Goal: Task Accomplishment & Management: Manage account settings

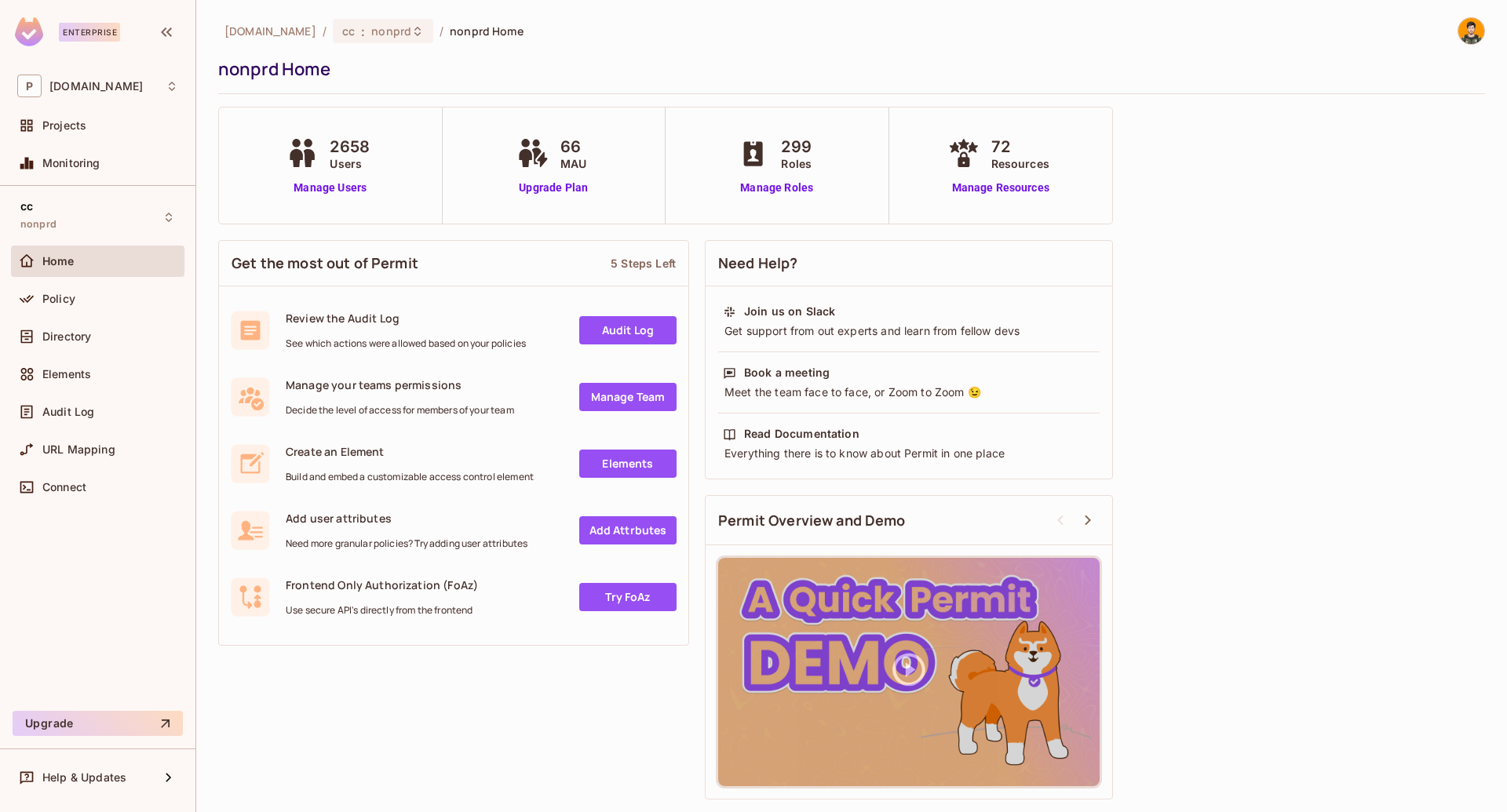
click at [1195, 522] on div "Get the most out of Permit 5 Steps Left Review the Audit Log See which actions …" at bounding box center [851, 519] width 1267 height 575
click at [1169, 463] on div "Get the most out of Permit 5 Steps Left Review the Audit Log See which actions …" at bounding box center [851, 519] width 1267 height 575
click at [332, 184] on link "Manage Users" at bounding box center [329, 187] width 95 height 17
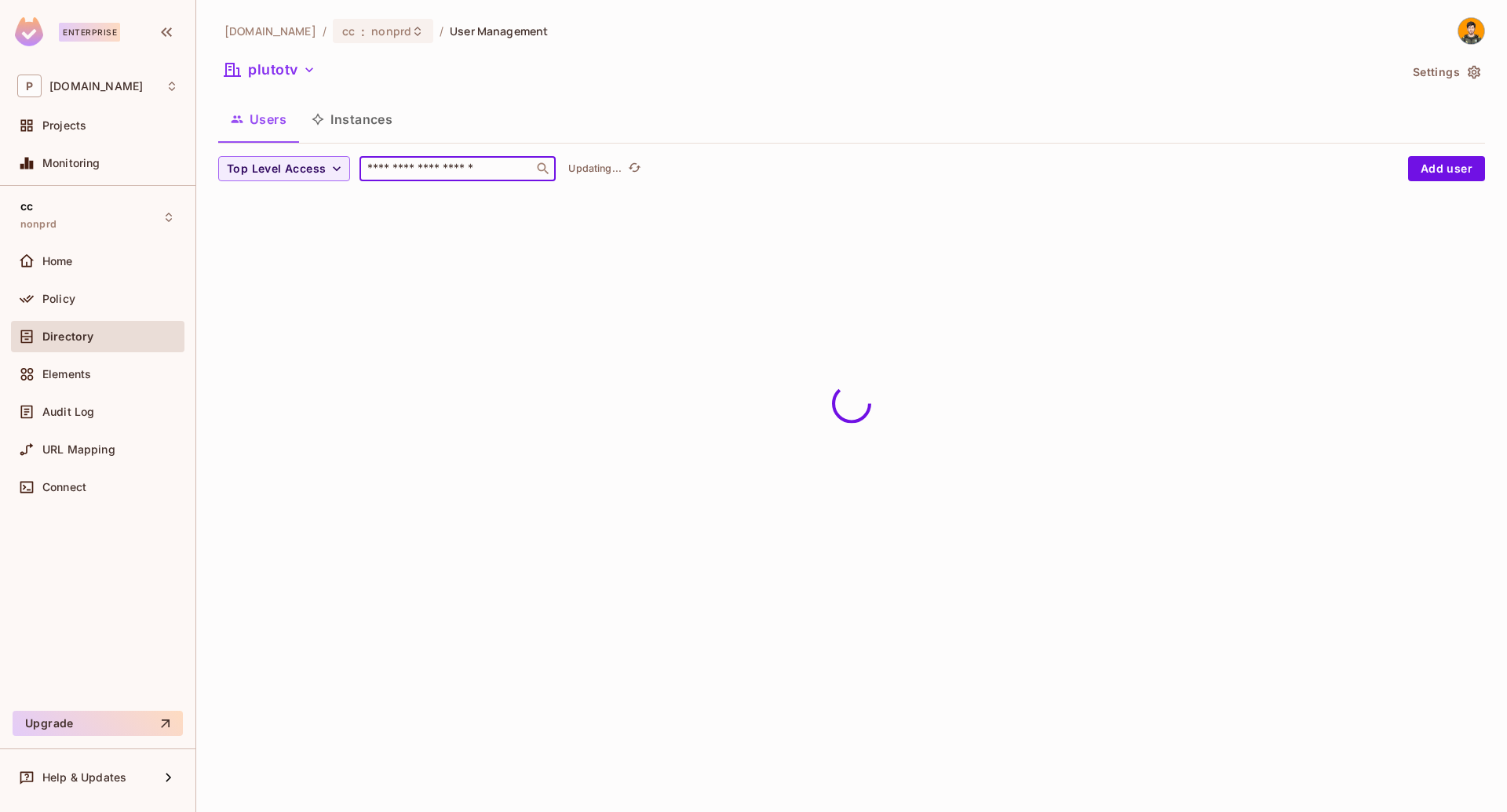
click at [457, 175] on input "text" at bounding box center [447, 168] width 165 height 16
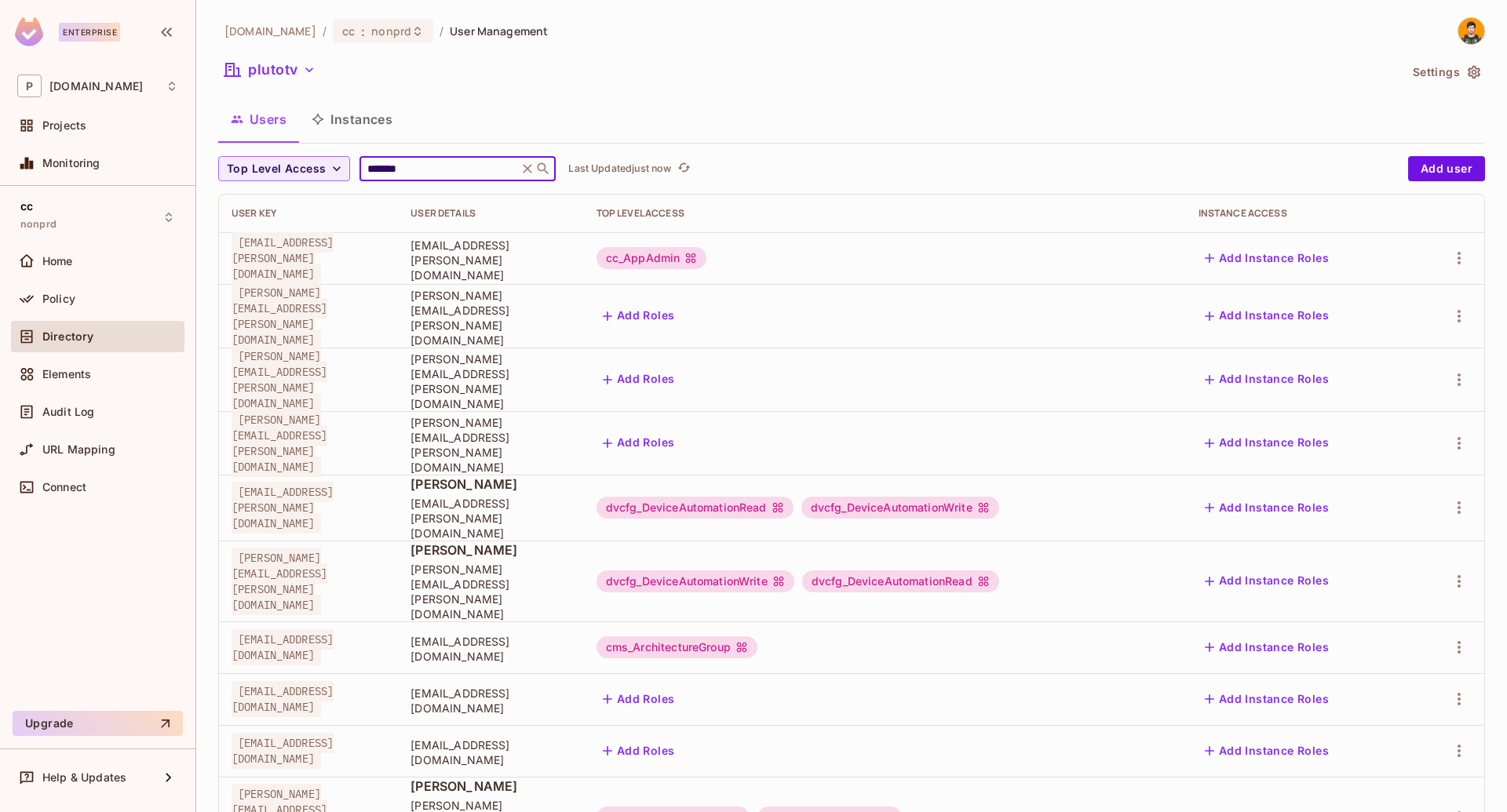
type input "*******"
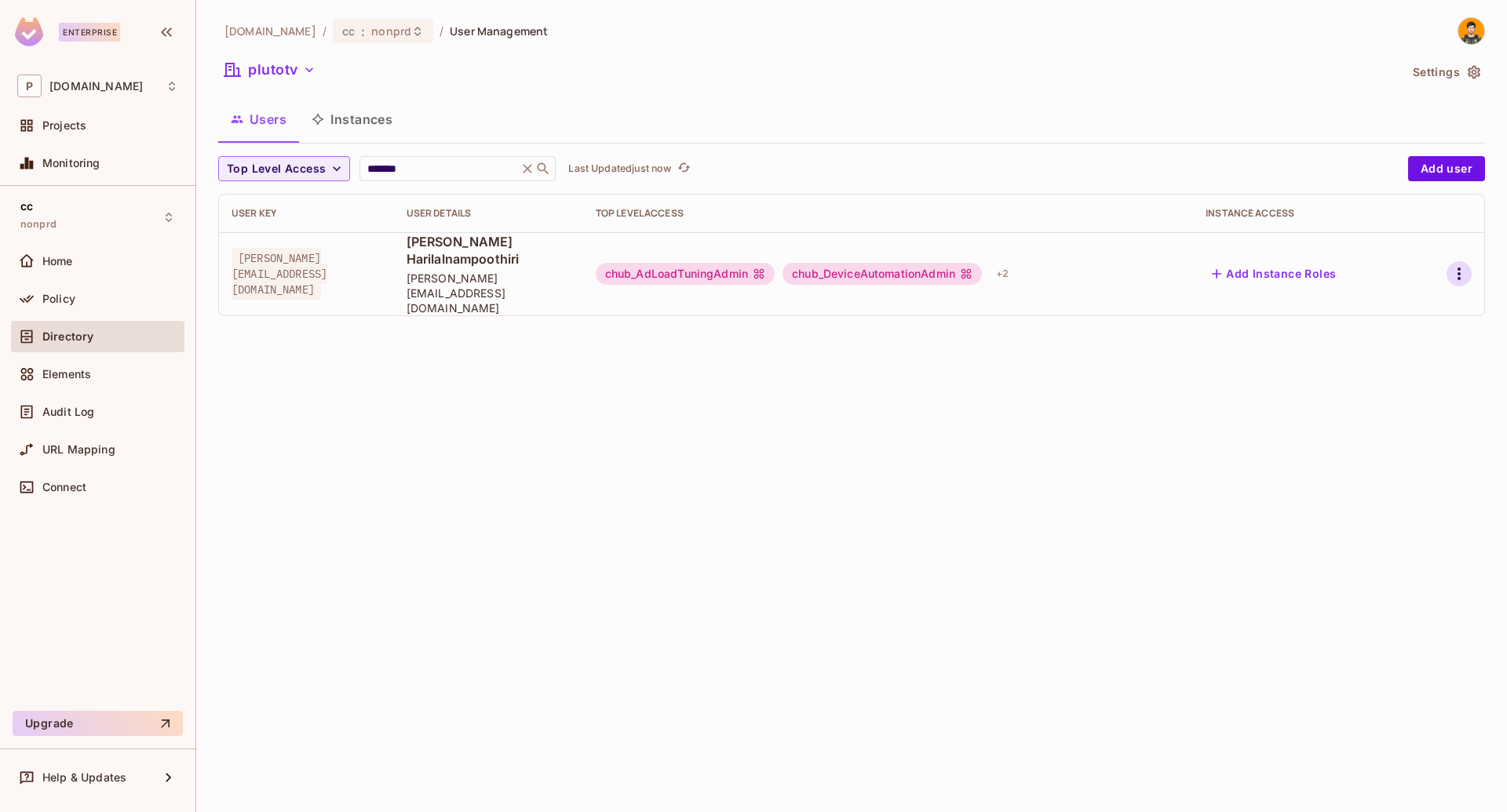
click at [1458, 266] on icon "button" at bounding box center [1459, 273] width 19 height 19
click at [1401, 323] on div "Edit Attributes" at bounding box center [1404, 329] width 77 height 16
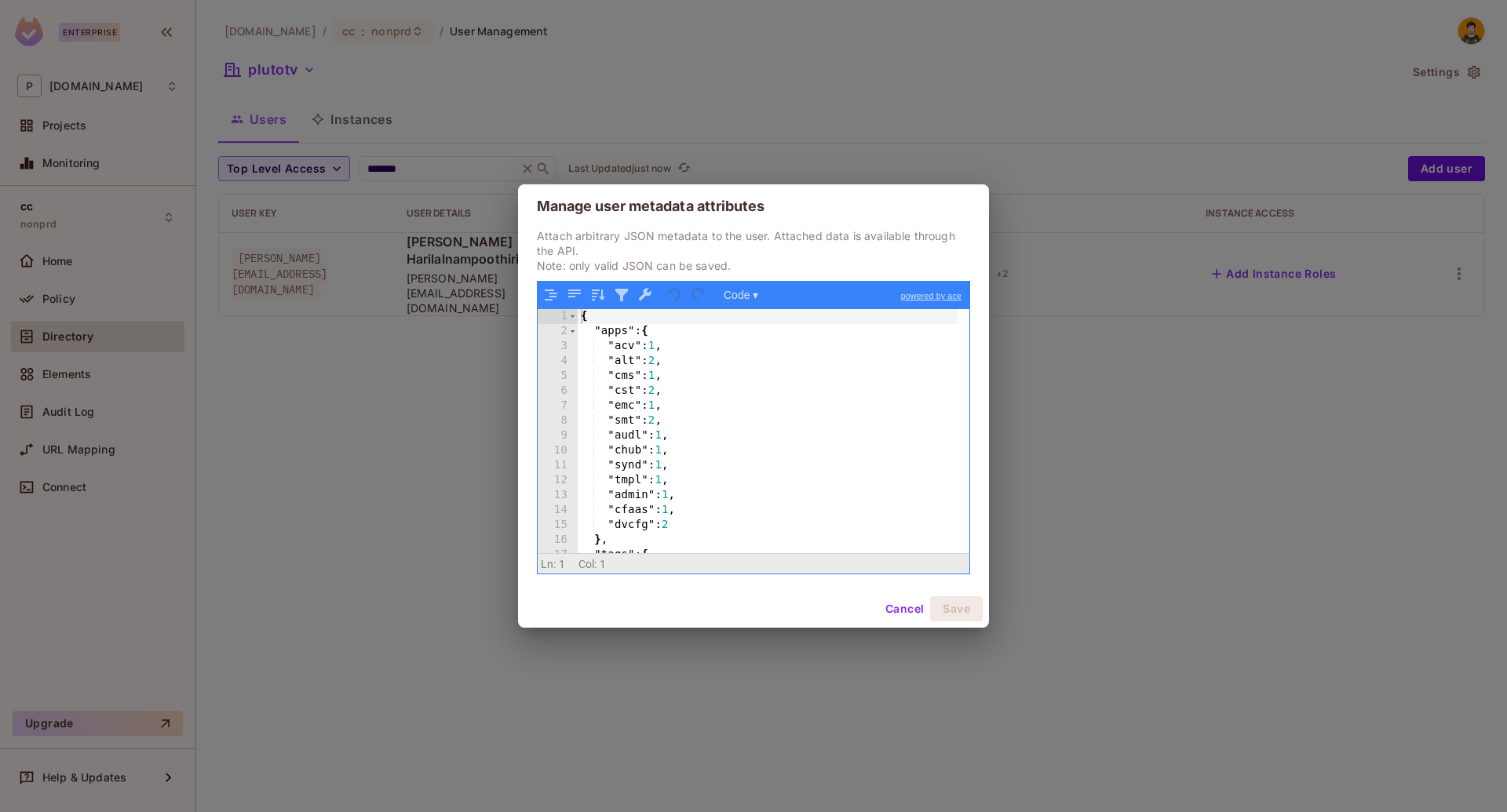
click at [682, 401] on div "{ "apps" : { "acv" : 1 , "alt" : 2 , "cms" : 1 , "cst" : 2 , "emc" : 1 , "smt" …" at bounding box center [768, 447] width 380 height 274
click at [356, 279] on div "Manage user metadata attributes Attach arbitrary JSON metadata to the user. Att…" at bounding box center [754, 406] width 1507 height 812
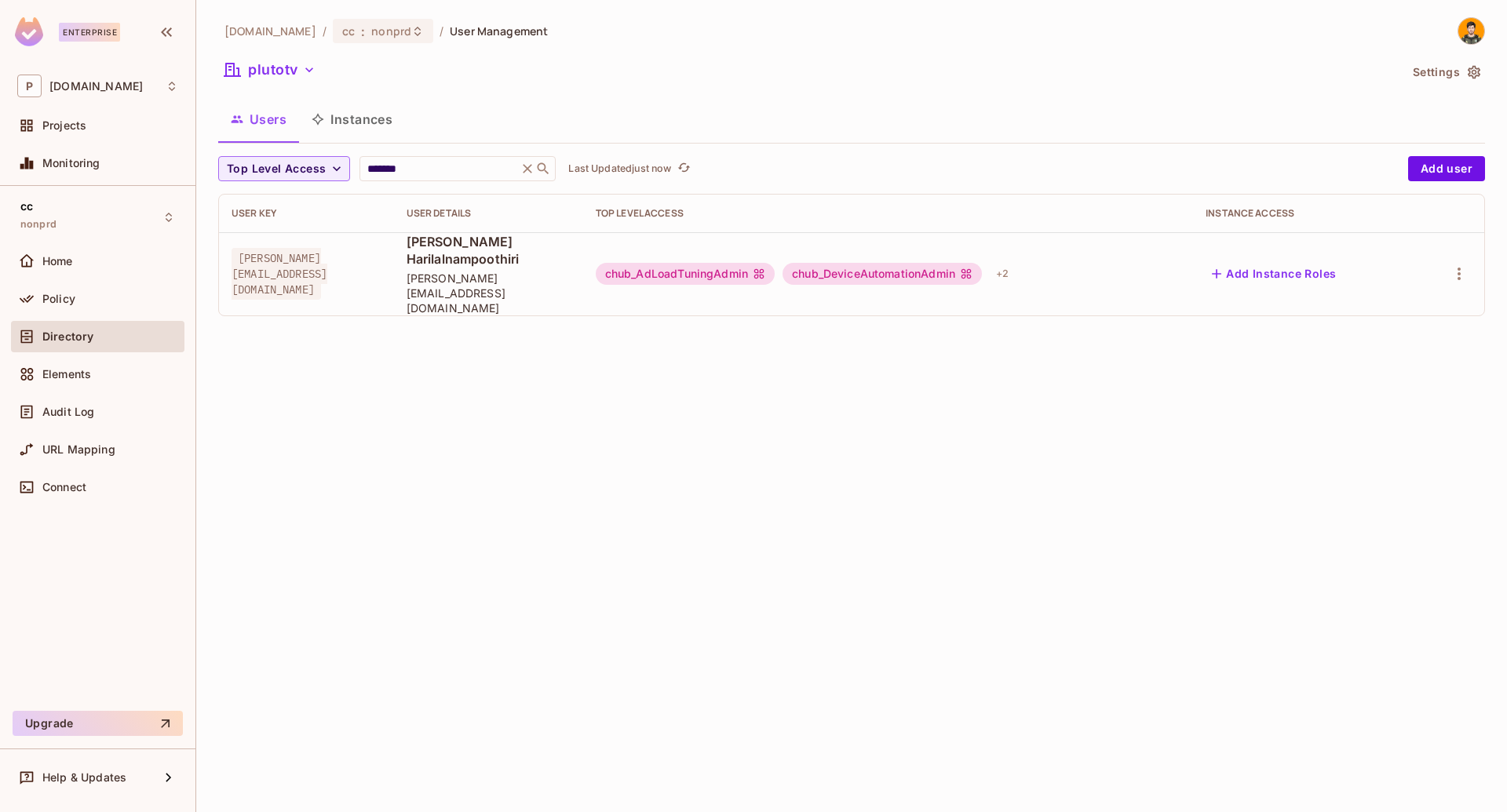
click at [327, 263] on span "[PERSON_NAME][EMAIL_ADDRESS][DOMAIN_NAME]" at bounding box center [279, 273] width 96 height 52
copy span "[PERSON_NAME][EMAIL_ADDRESS][DOMAIN_NAME]"
click at [371, 36] on span "nonprd" at bounding box center [391, 30] width 40 height 15
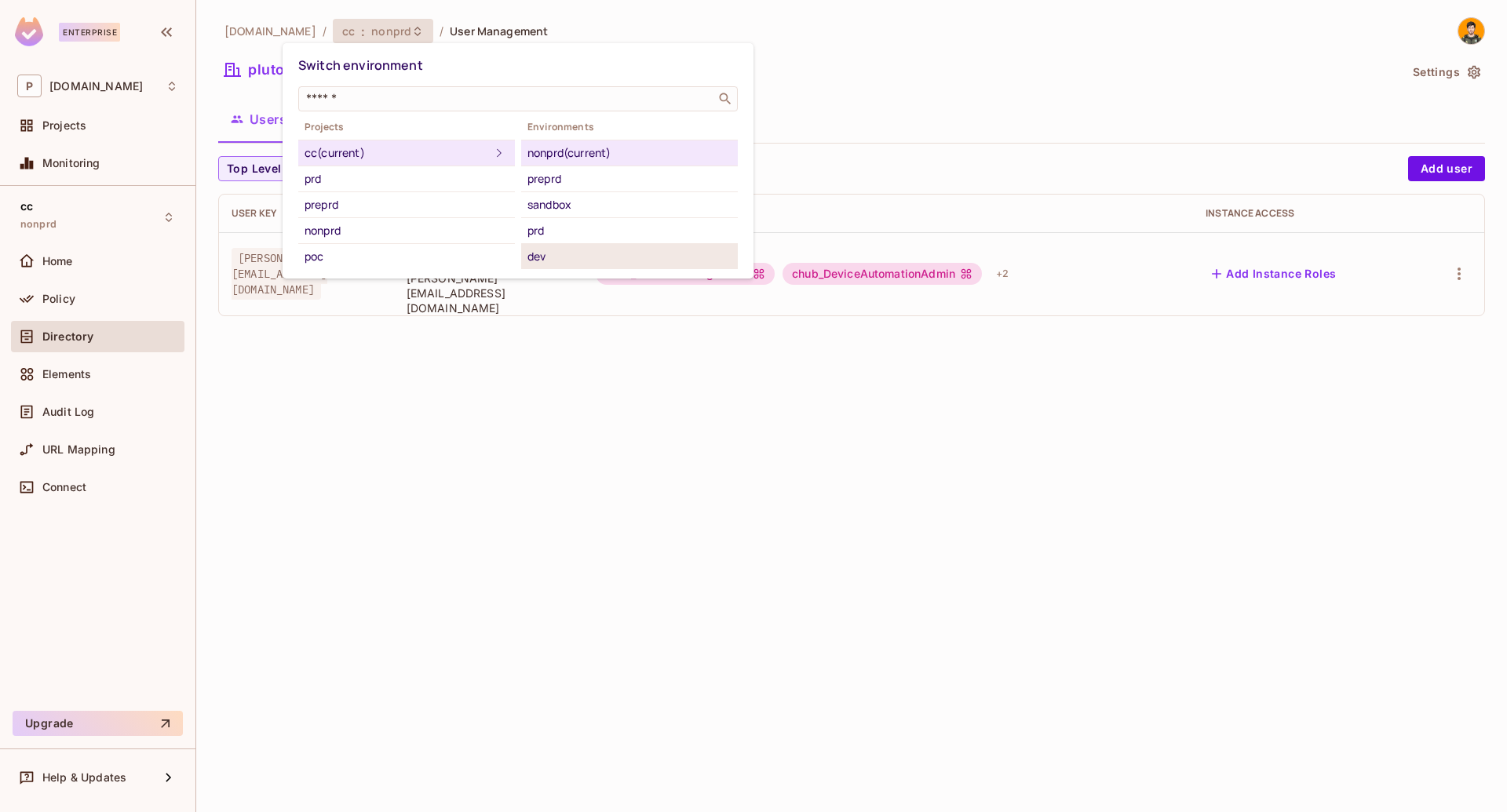
click at [557, 251] on div "dev" at bounding box center [629, 256] width 204 height 19
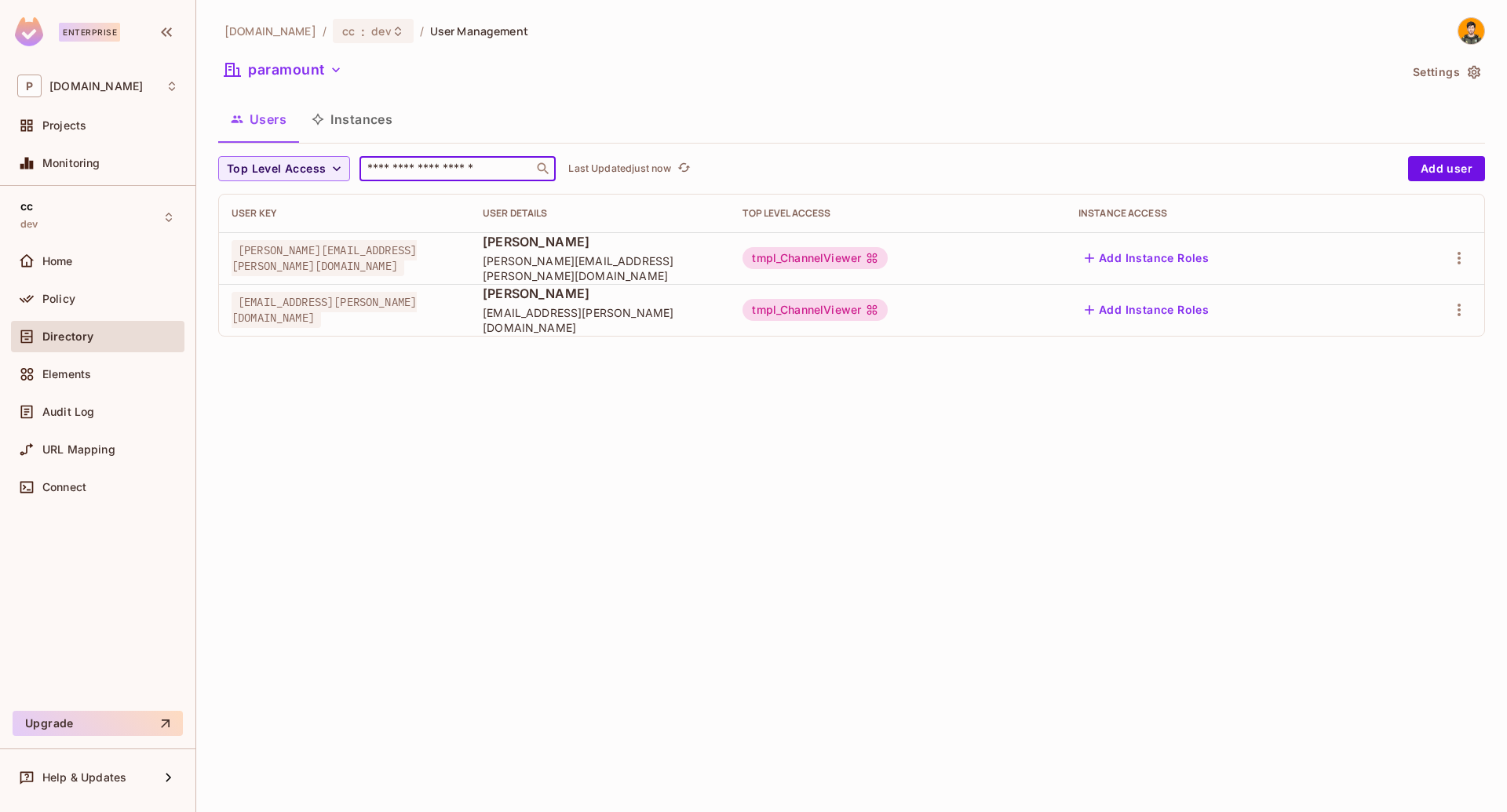
click at [388, 169] on input "text" at bounding box center [447, 168] width 165 height 16
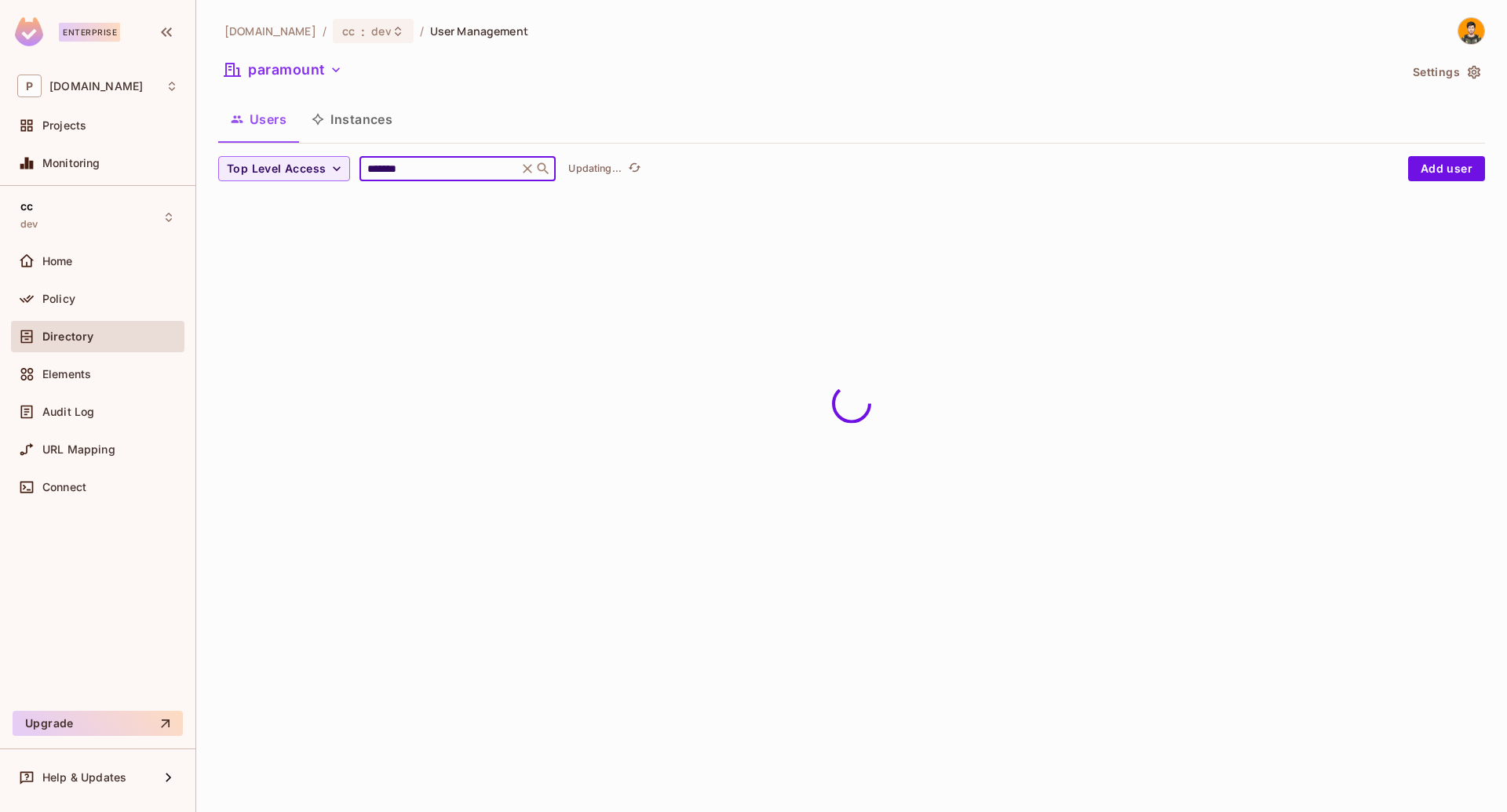
type input "*******"
click at [274, 83] on div "paramount" at bounding box center [808, 72] width 1181 height 29
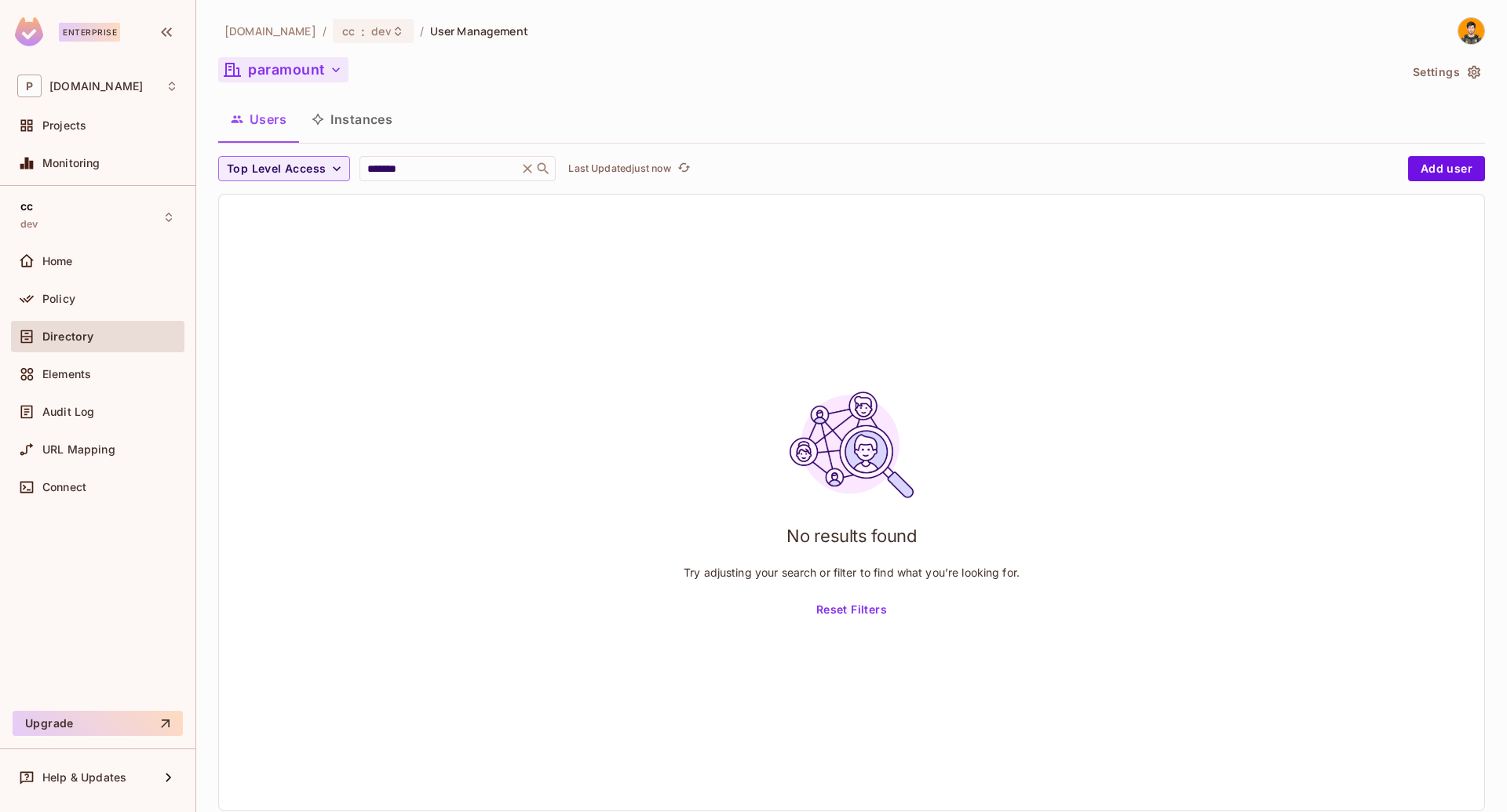
click at [282, 73] on button "paramount" at bounding box center [283, 70] width 130 height 25
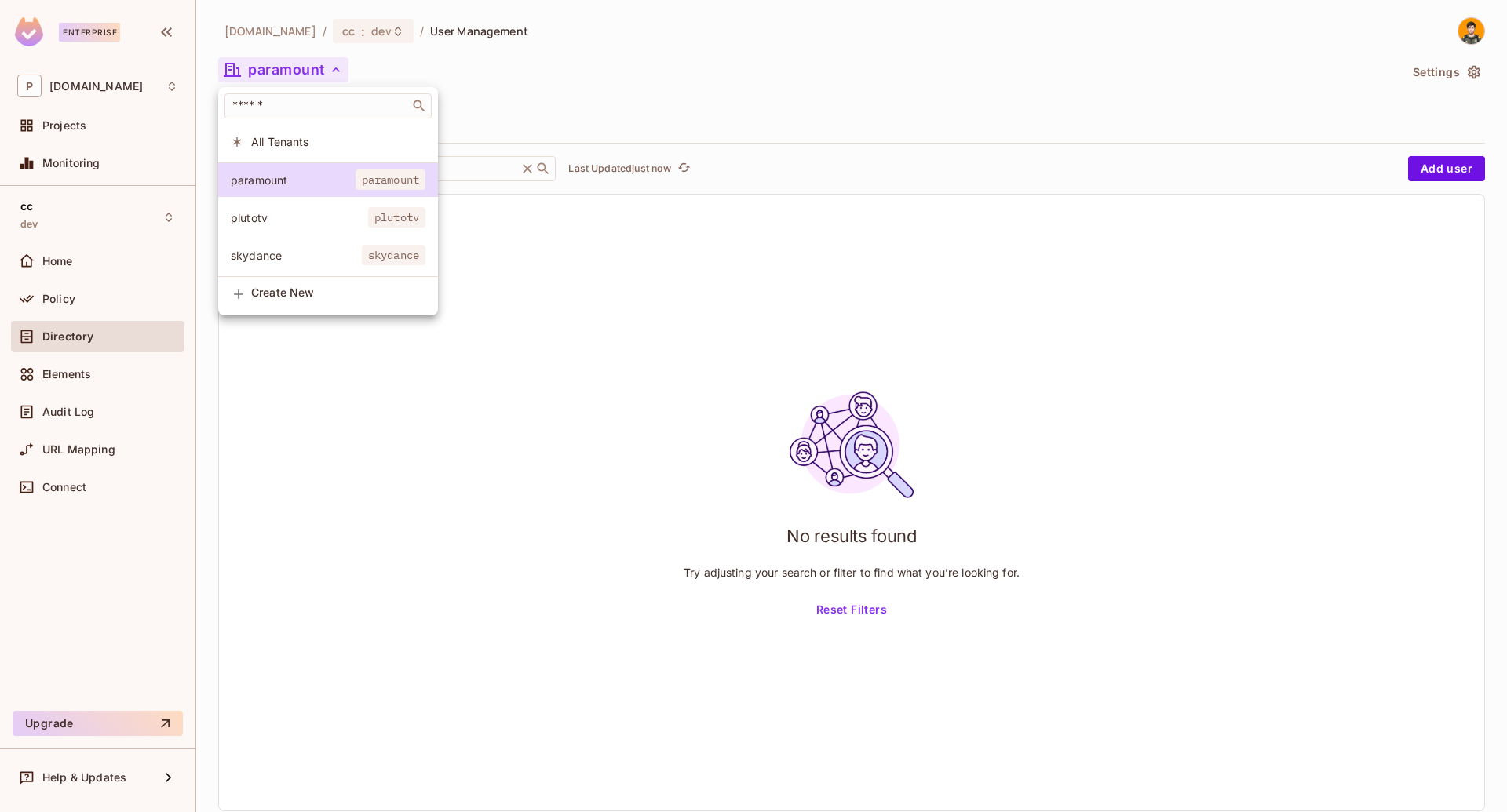
click at [278, 218] on span "plutotv" at bounding box center [300, 217] width 137 height 15
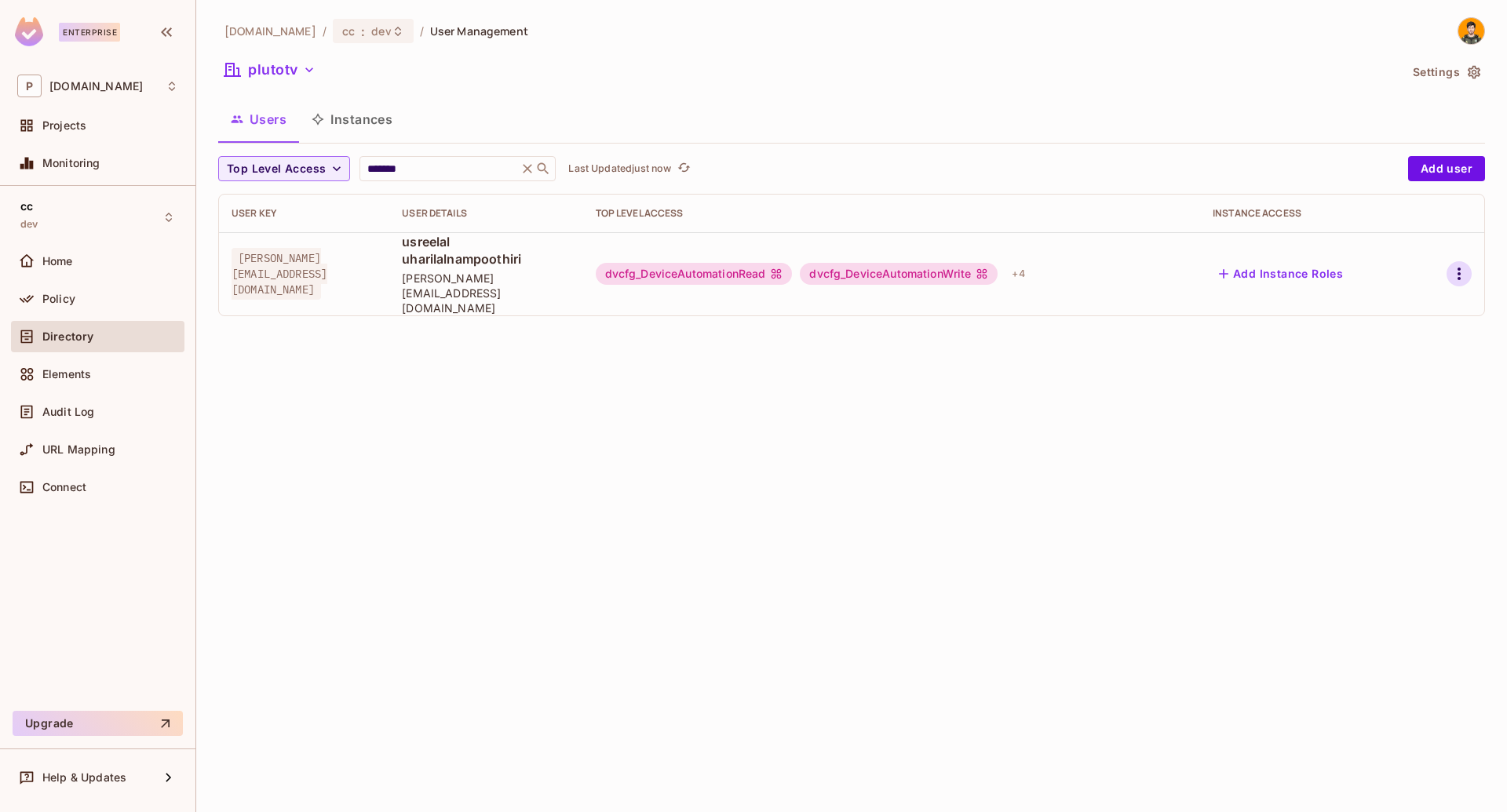
click at [1462, 264] on icon "button" at bounding box center [1459, 273] width 19 height 19
click at [1390, 320] on span "Edit Attributes" at bounding box center [1404, 329] width 87 height 25
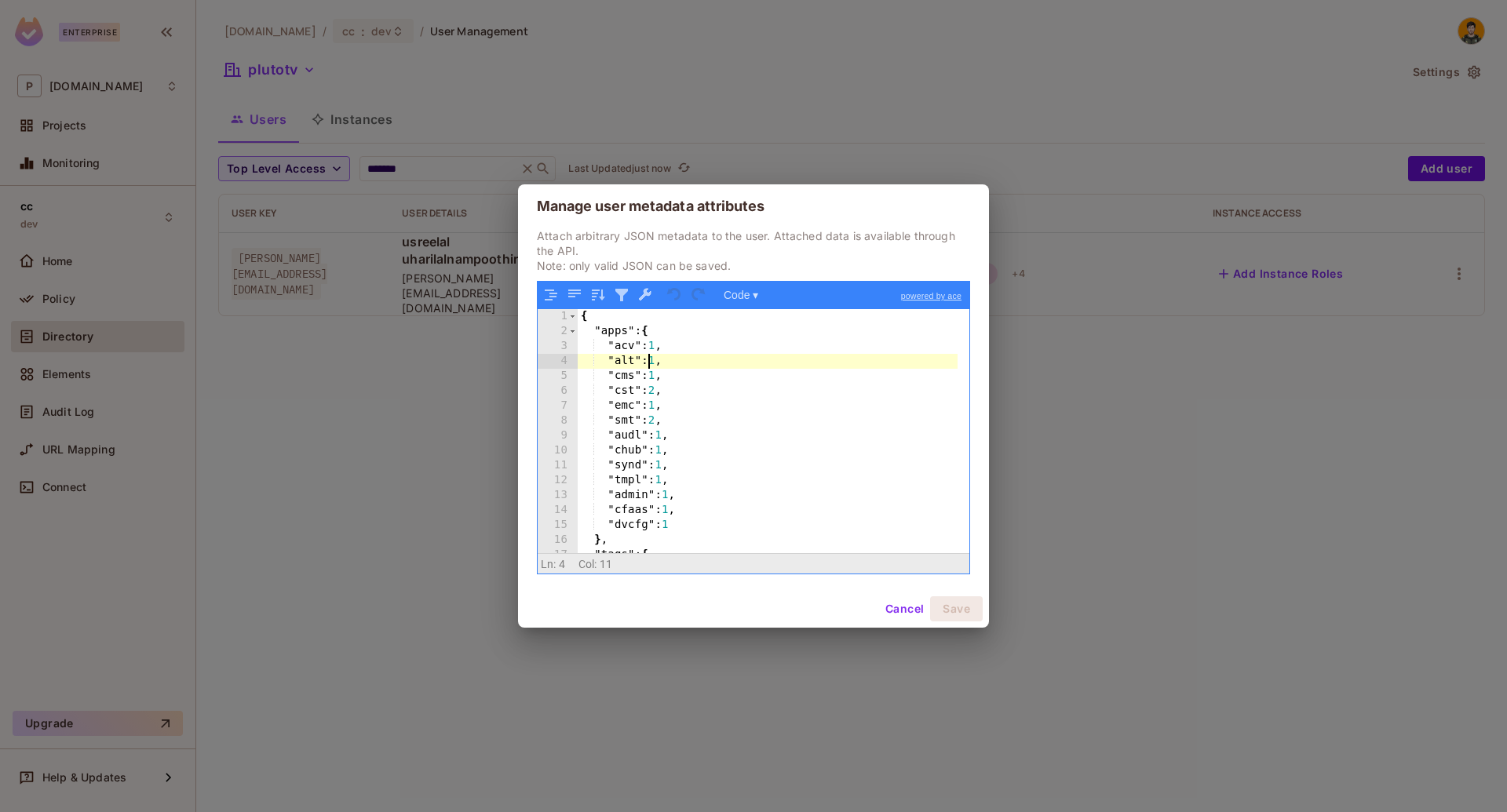
click at [651, 357] on div "{ "apps" : { "acv" : 1 , "alt" : 1 , "cms" : 1 , "cst" : 2 , "emc" : 1 , "smt" …" at bounding box center [768, 447] width 380 height 274
click at [957, 606] on button "Save" at bounding box center [957, 609] width 53 height 25
